Goal: Information Seeking & Learning: Learn about a topic

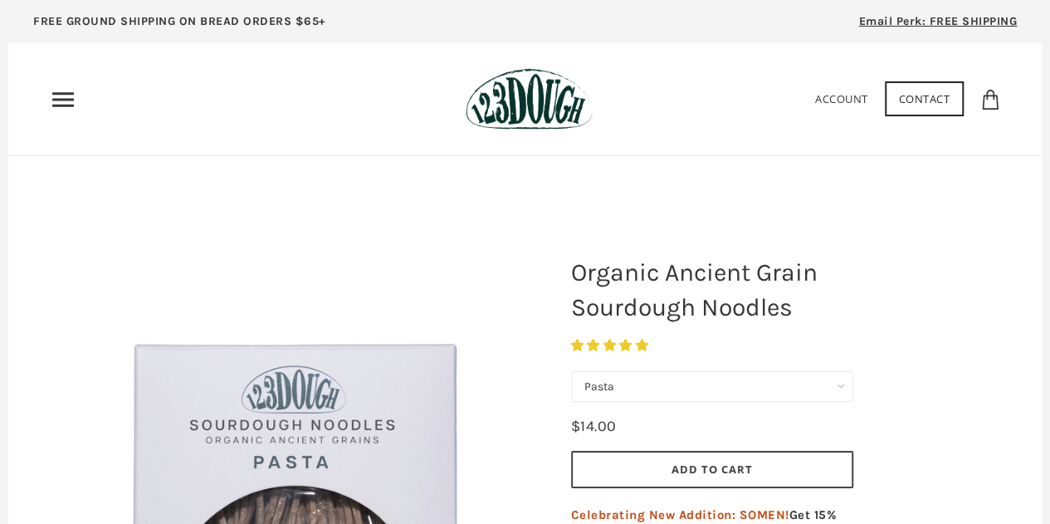
click at [76, 101] on div "Home 3 Ingredients Our Bread Subscribe & Save SOURDOUGH NOODLES Shop ALL Bread …" at bounding box center [249, 99] width 399 height 27
click at [56, 95] on icon "Primary" at bounding box center [63, 99] width 27 height 27
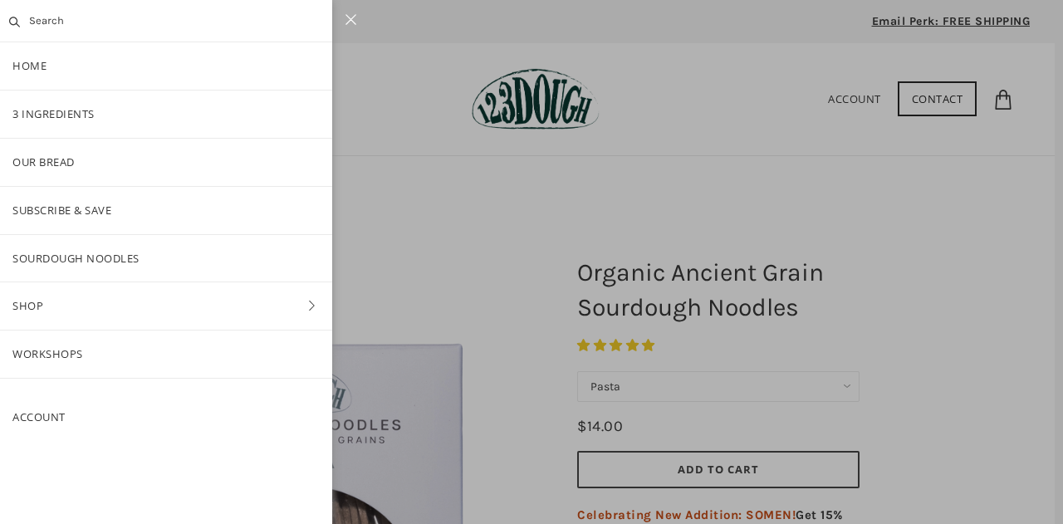
click at [63, 14] on input "text" at bounding box center [166, 21] width 332 height 42
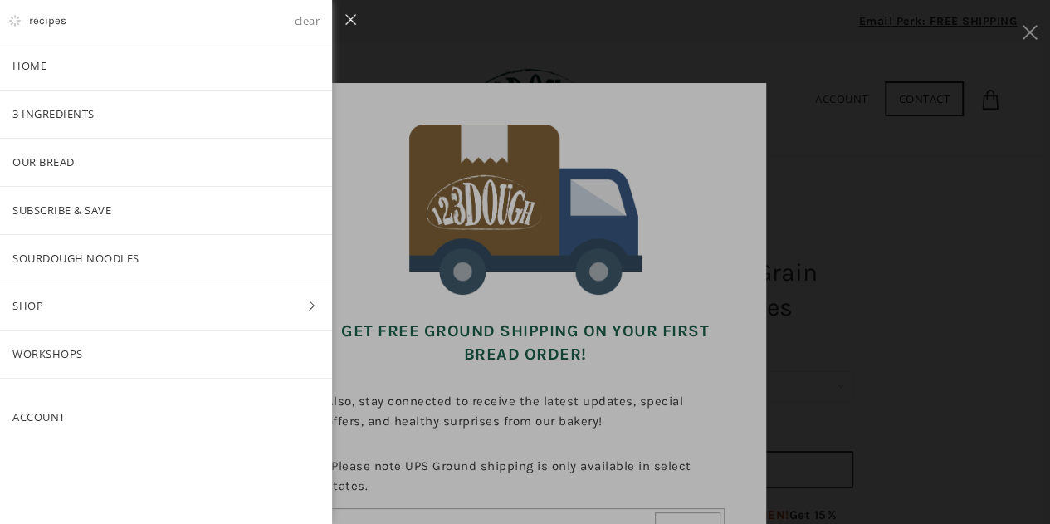
type input "recipes"
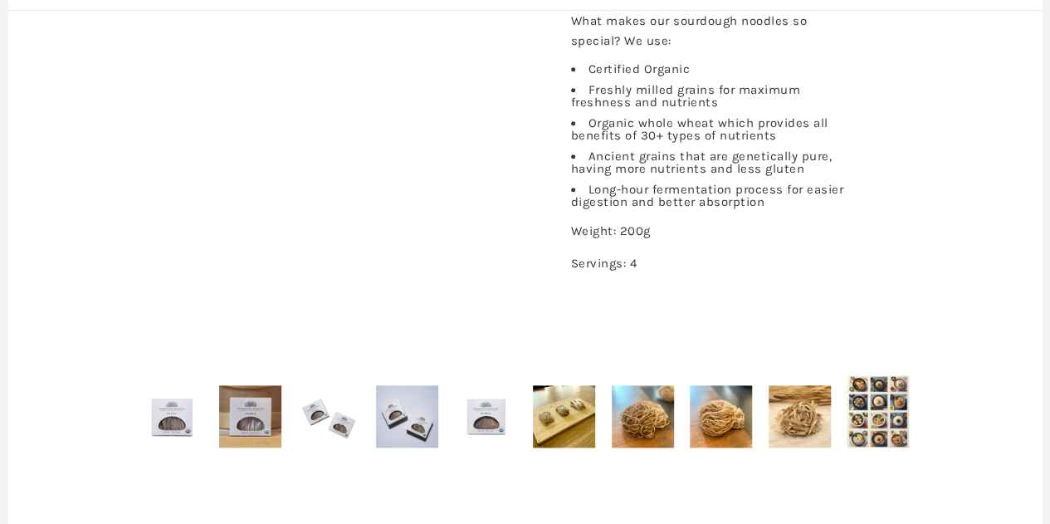
scroll to position [861, 0]
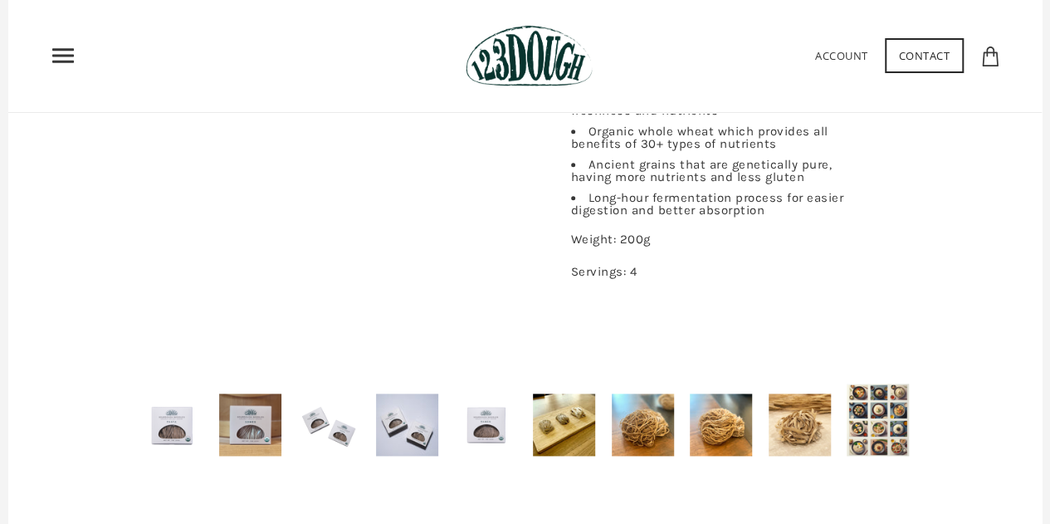
click at [551, 421] on img at bounding box center [564, 425] width 62 height 62
click at [872, 416] on img at bounding box center [878, 420] width 62 height 72
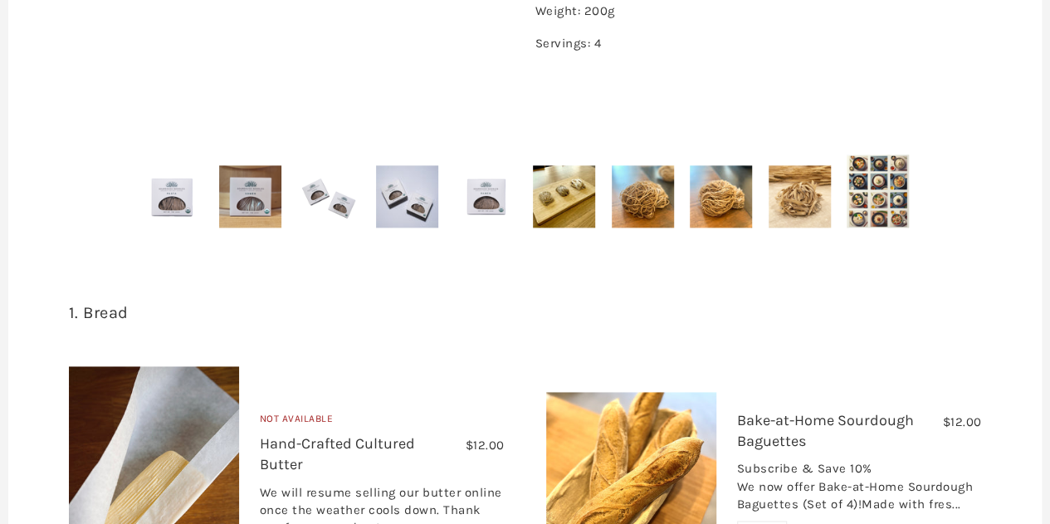
scroll to position [1021, 0]
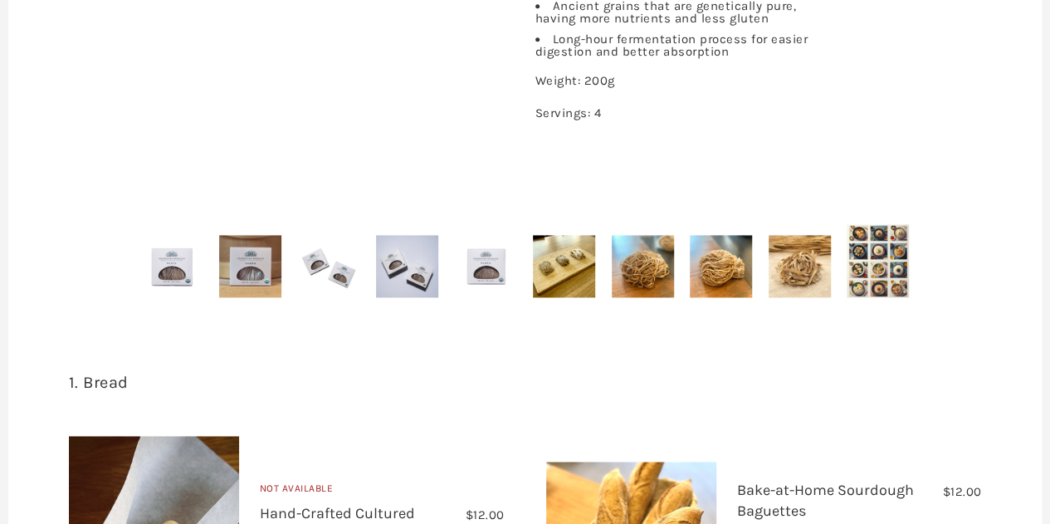
click at [623, 262] on img at bounding box center [643, 266] width 62 height 62
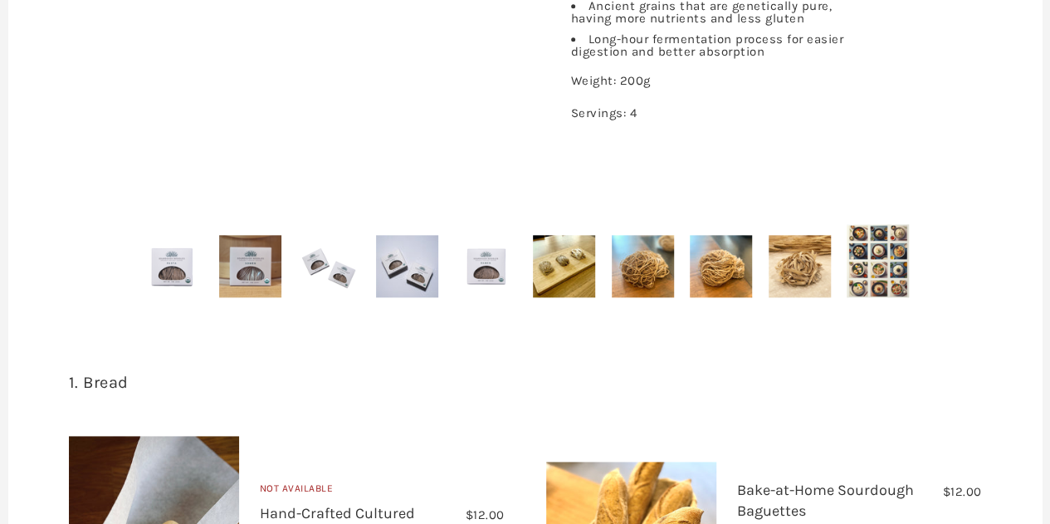
click at [757, 272] on div at bounding box center [525, 264] width 1034 height 132
click at [800, 272] on img at bounding box center [800, 266] width 62 height 62
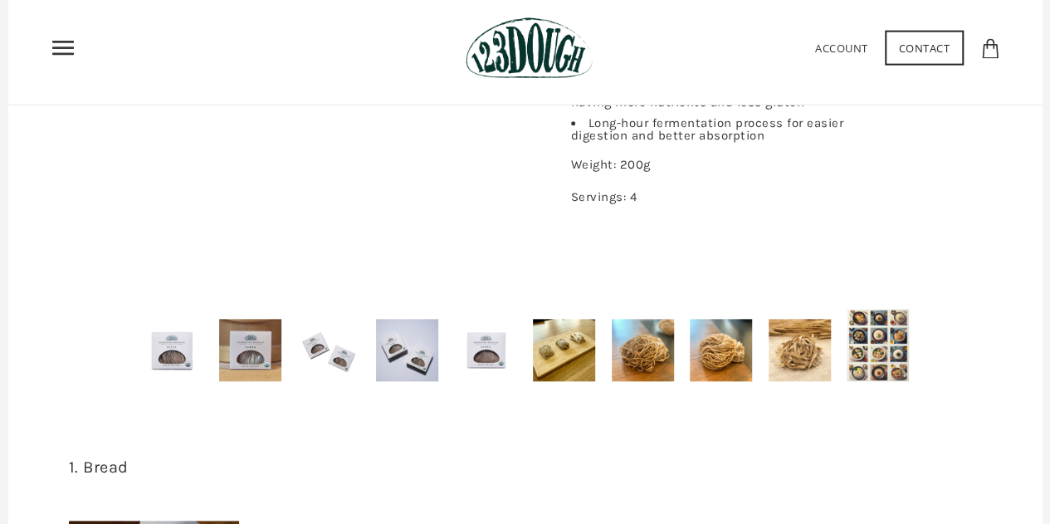
scroll to position [937, 0]
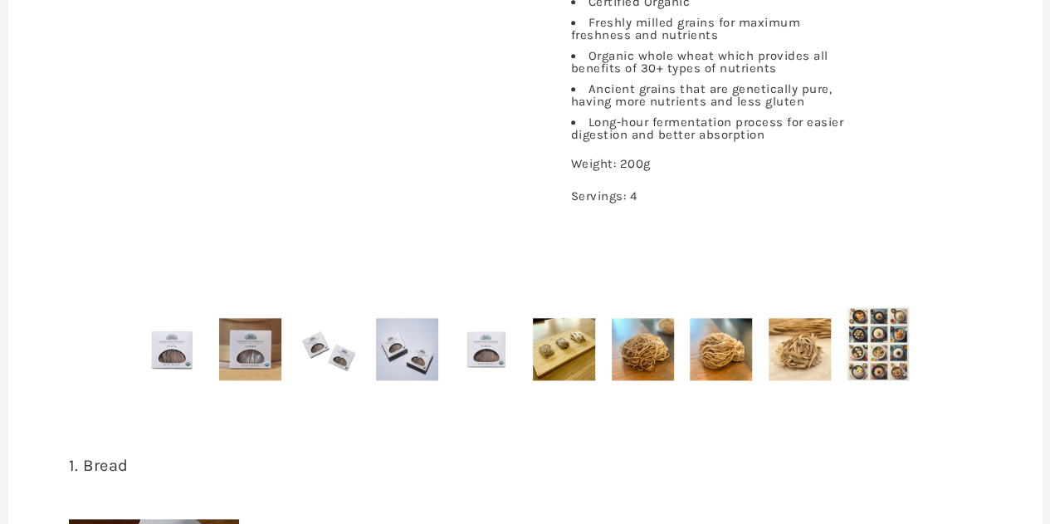
click at [707, 352] on img at bounding box center [721, 349] width 62 height 62
click at [868, 357] on img at bounding box center [878, 343] width 62 height 72
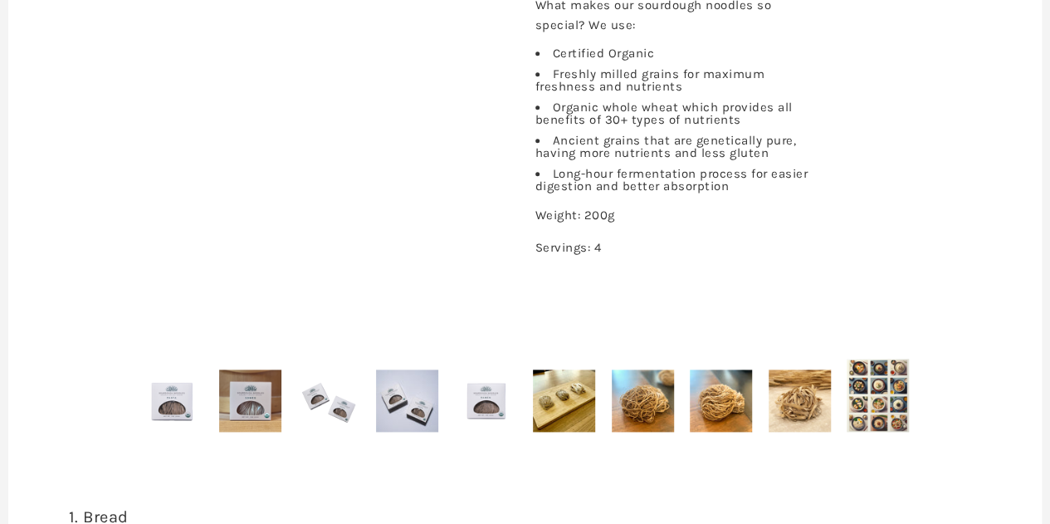
scroll to position [887, 0]
click at [580, 381] on img at bounding box center [564, 400] width 62 height 62
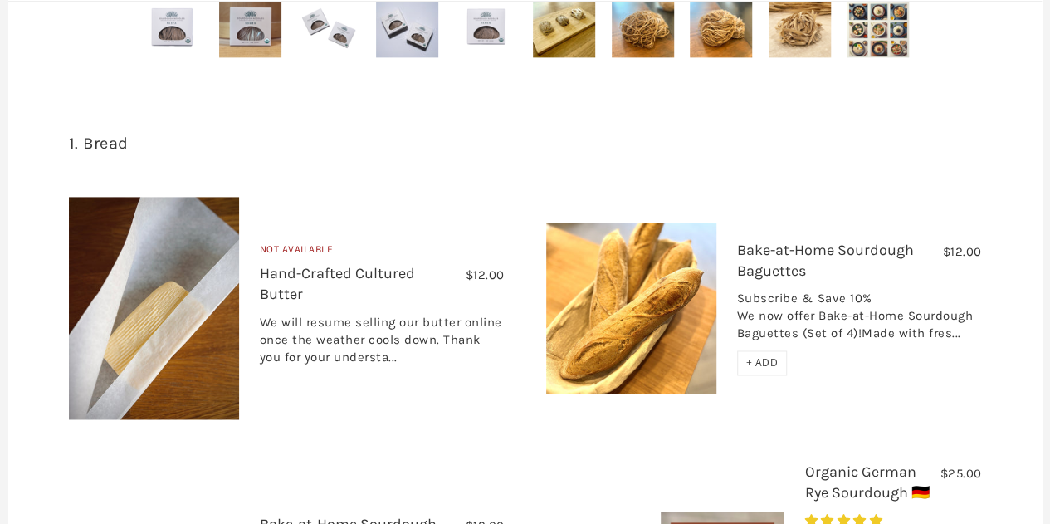
scroll to position [1224, 0]
